Goal: Information Seeking & Learning: Find specific fact

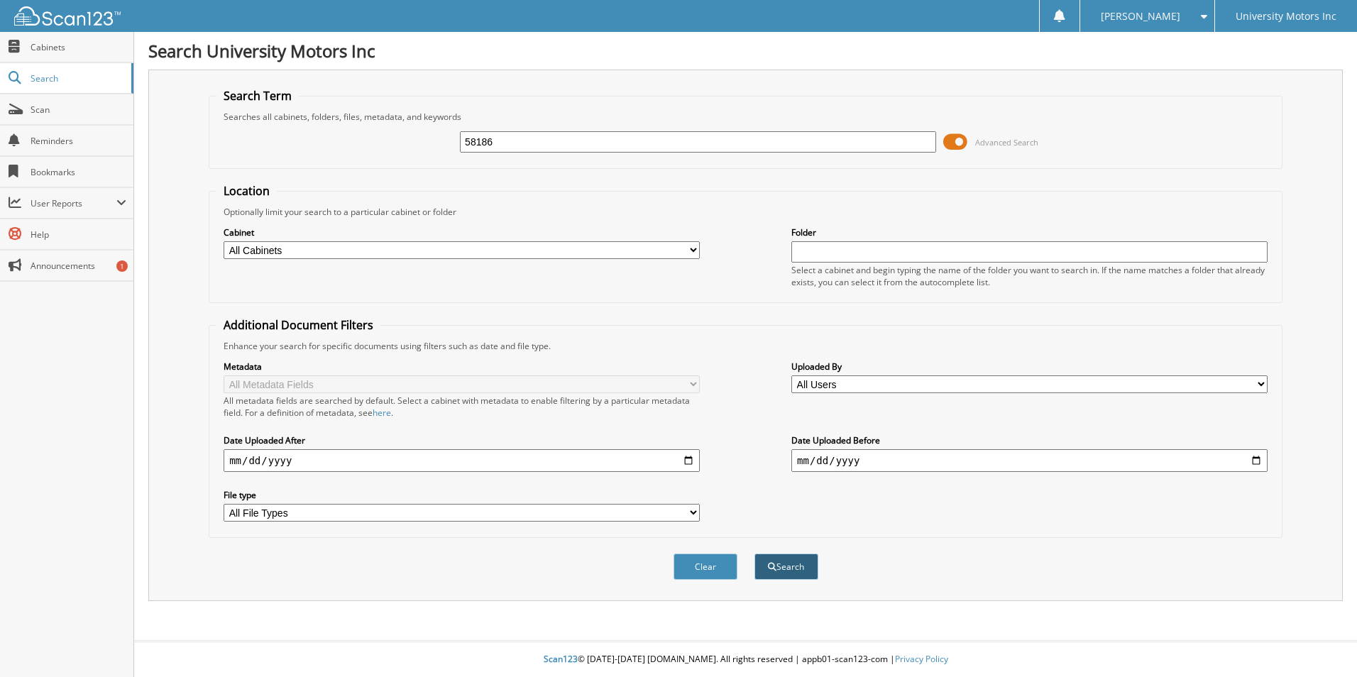
type input "58186"
click at [791, 562] on button "Search" at bounding box center [787, 567] width 64 height 26
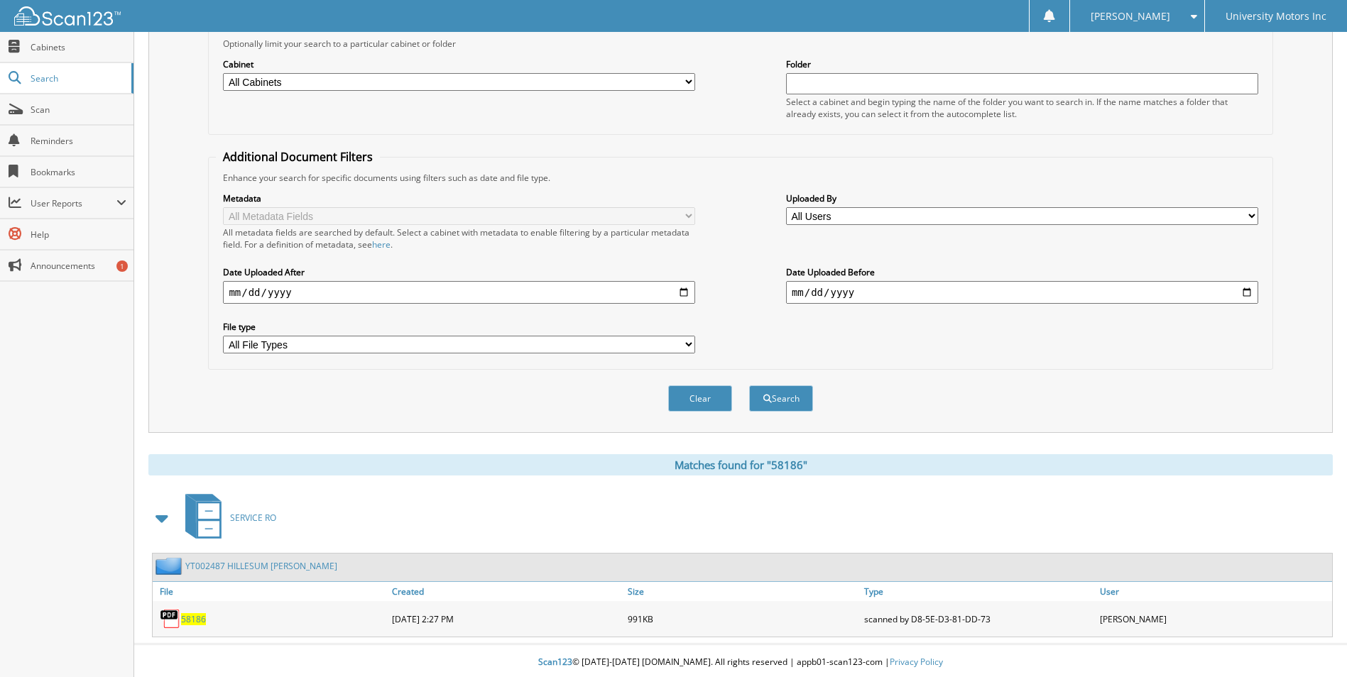
scroll to position [172, 0]
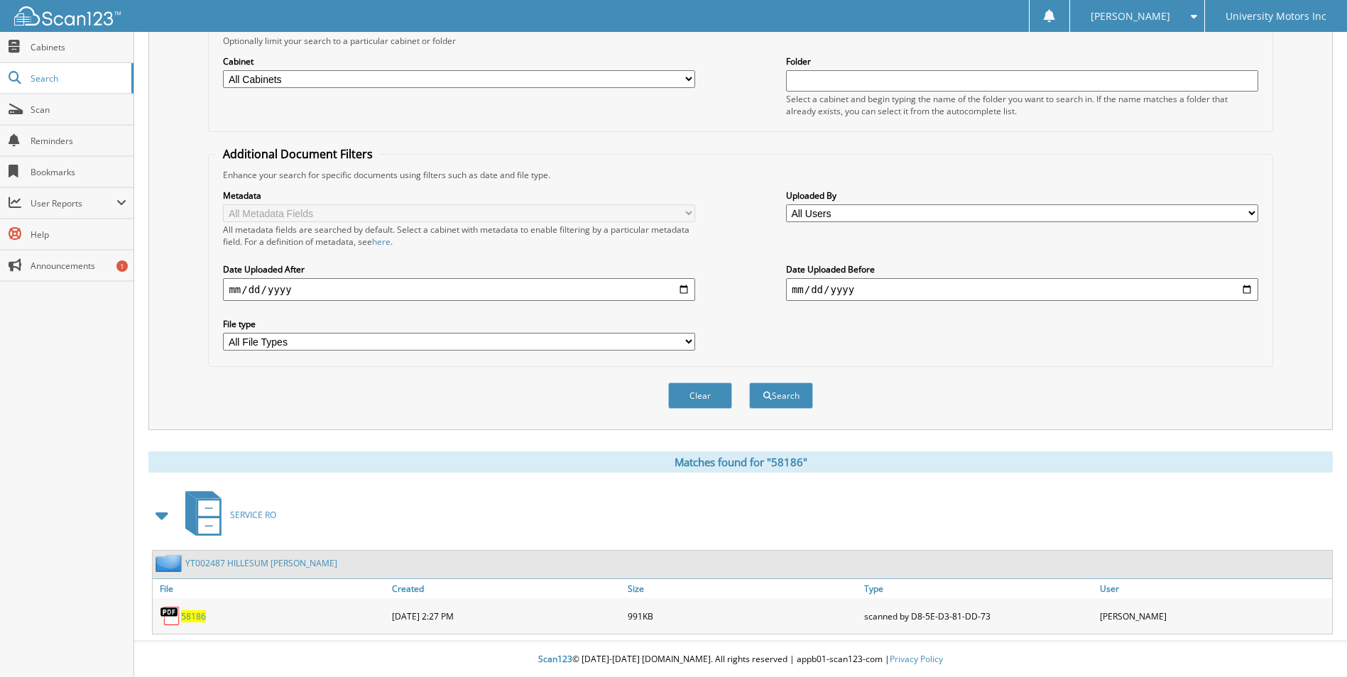
click at [185, 614] on span "58186" at bounding box center [193, 617] width 25 height 12
